Goal: Transaction & Acquisition: Purchase product/service

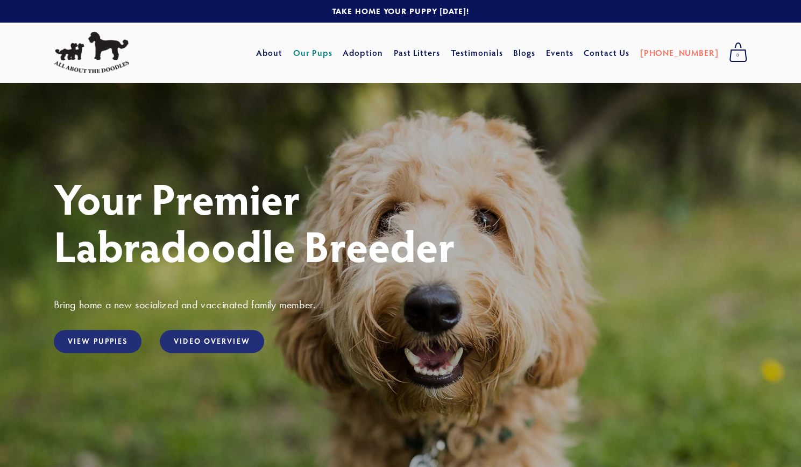
click at [332, 54] on link "Our Pups" at bounding box center [312, 52] width 39 height 19
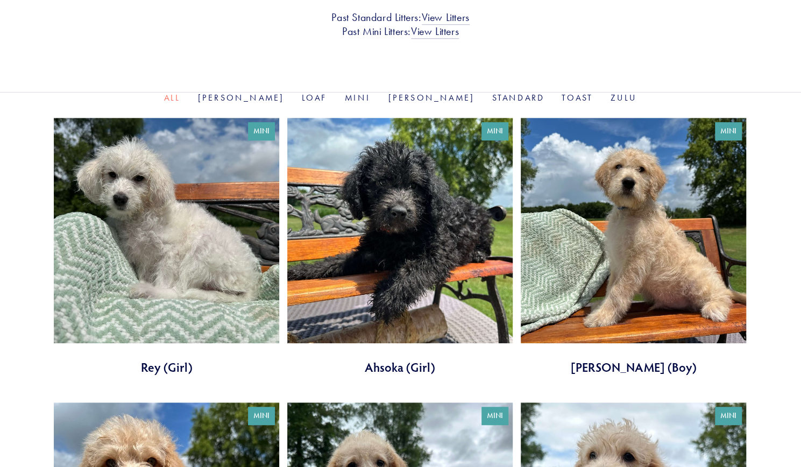
scroll to position [301, 0]
click at [400, 282] on link at bounding box center [399, 247] width 225 height 258
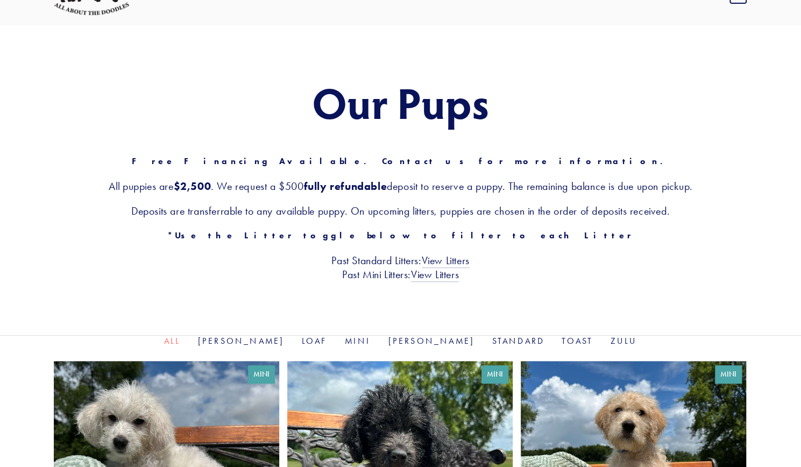
scroll to position [0, 0]
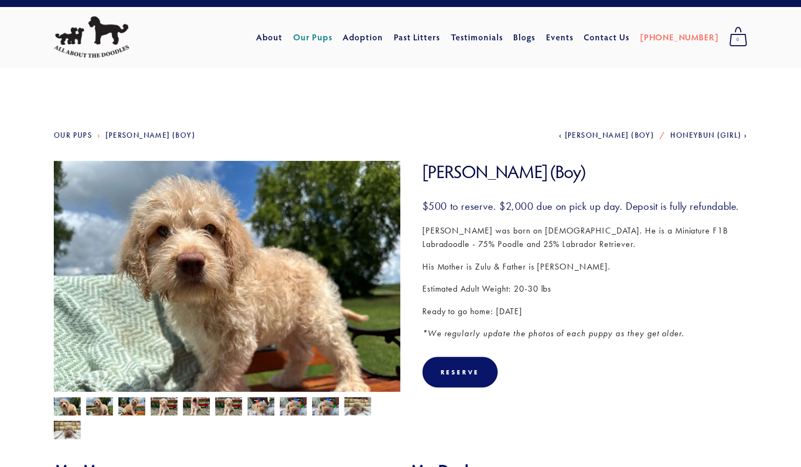
scroll to position [14, 0]
